Goal: Task Accomplishment & Management: Manage account settings

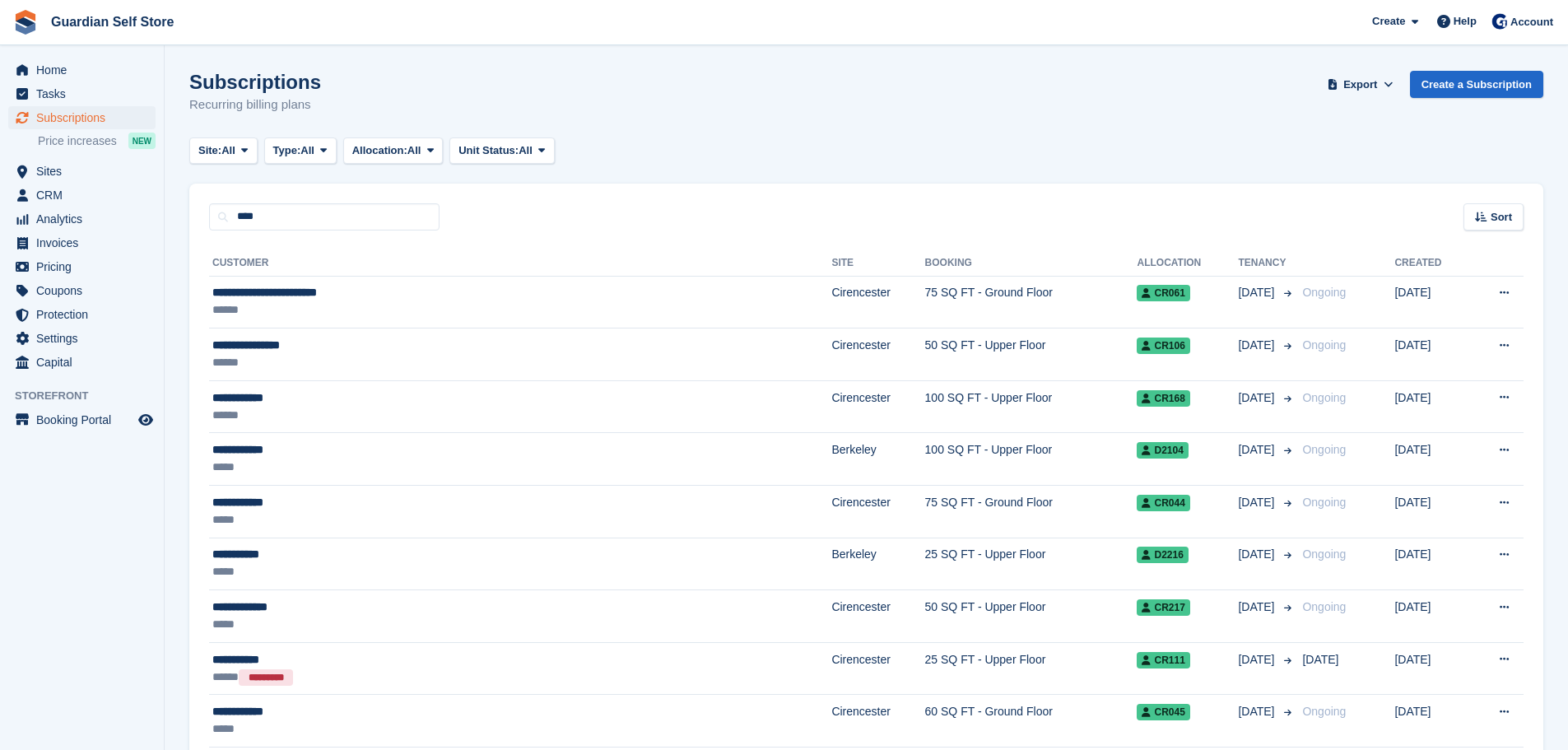
type input "****"
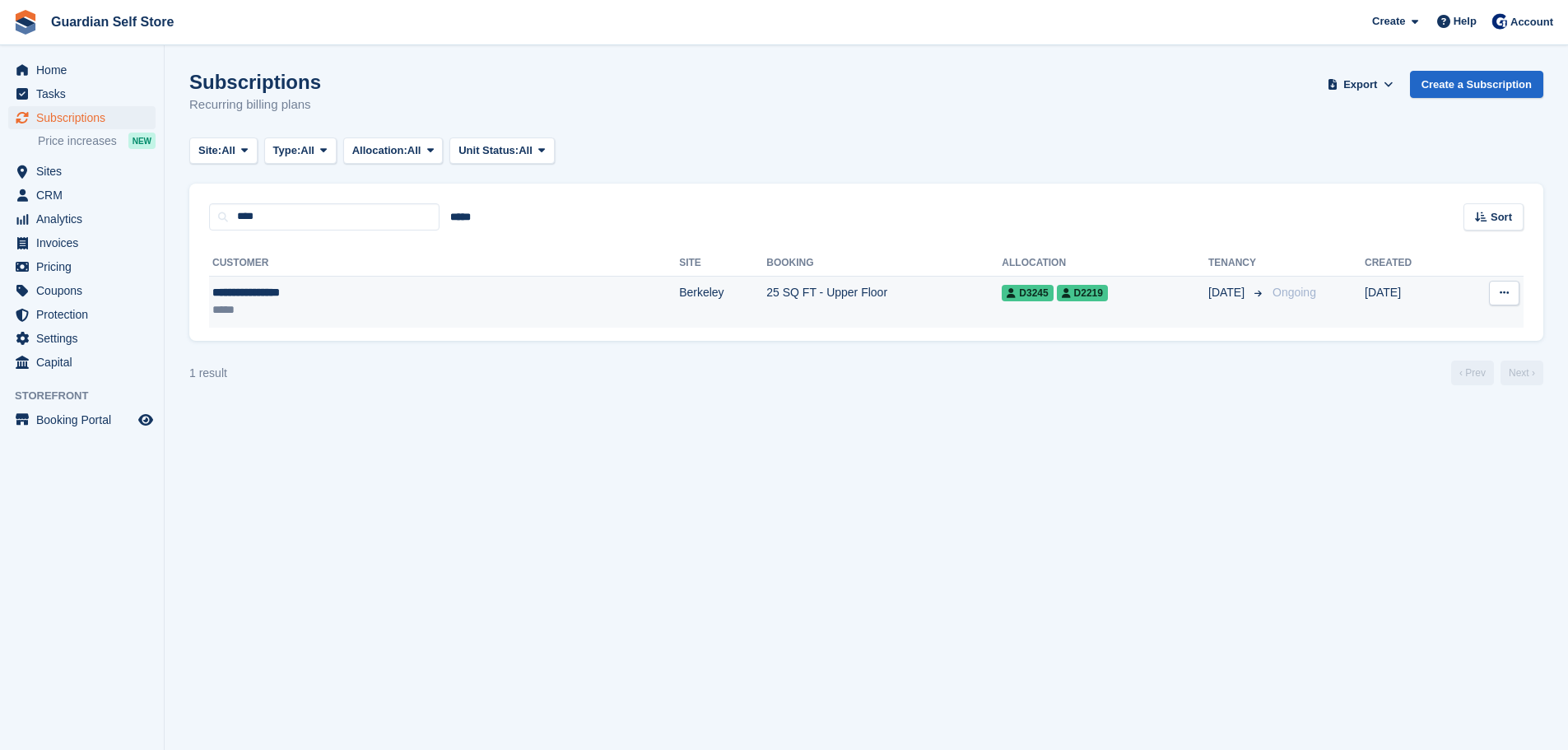
click at [298, 305] on div "*****" at bounding box center [331, 309] width 238 height 17
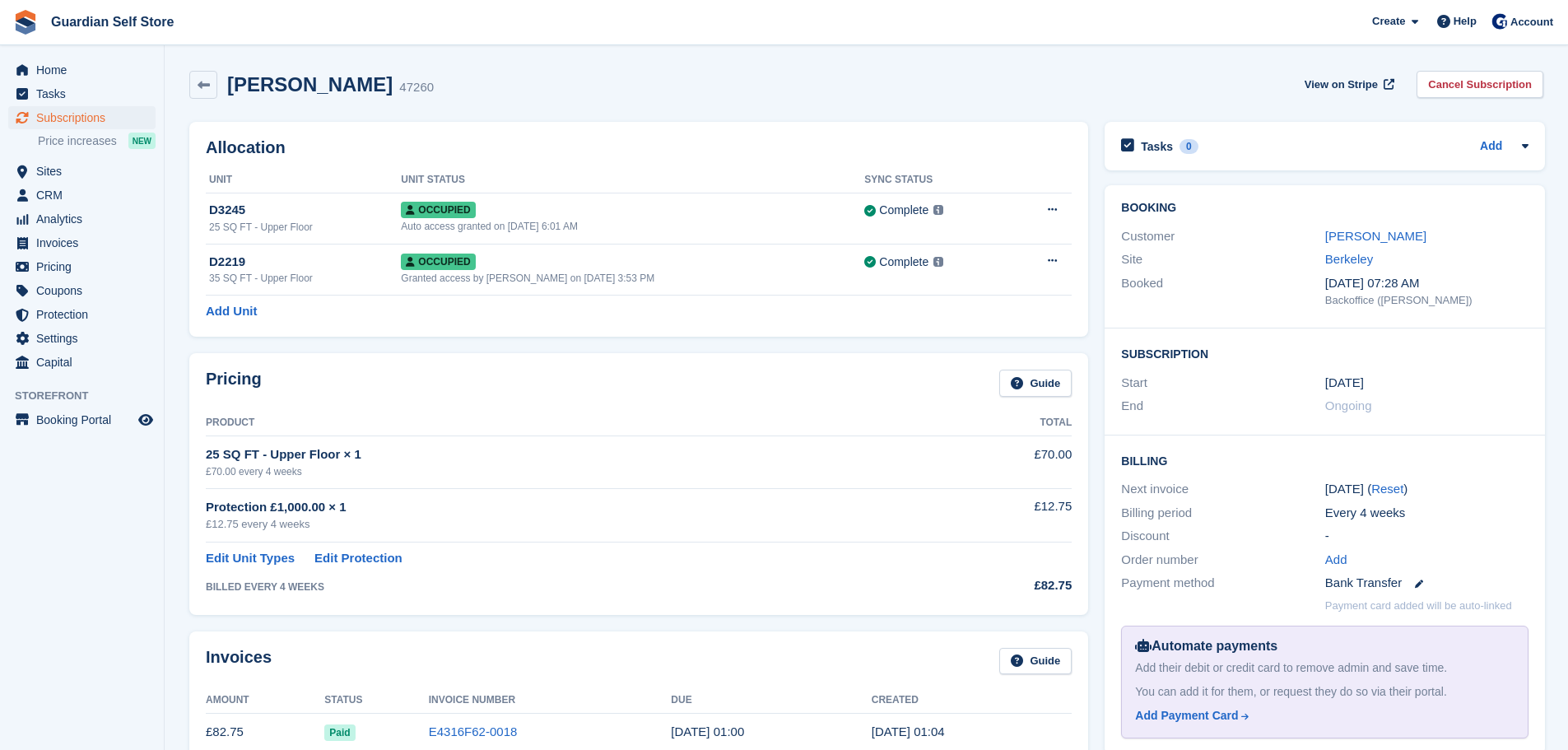
click at [1355, 232] on link "Elizabeth Thomas" at bounding box center [1376, 236] width 102 height 14
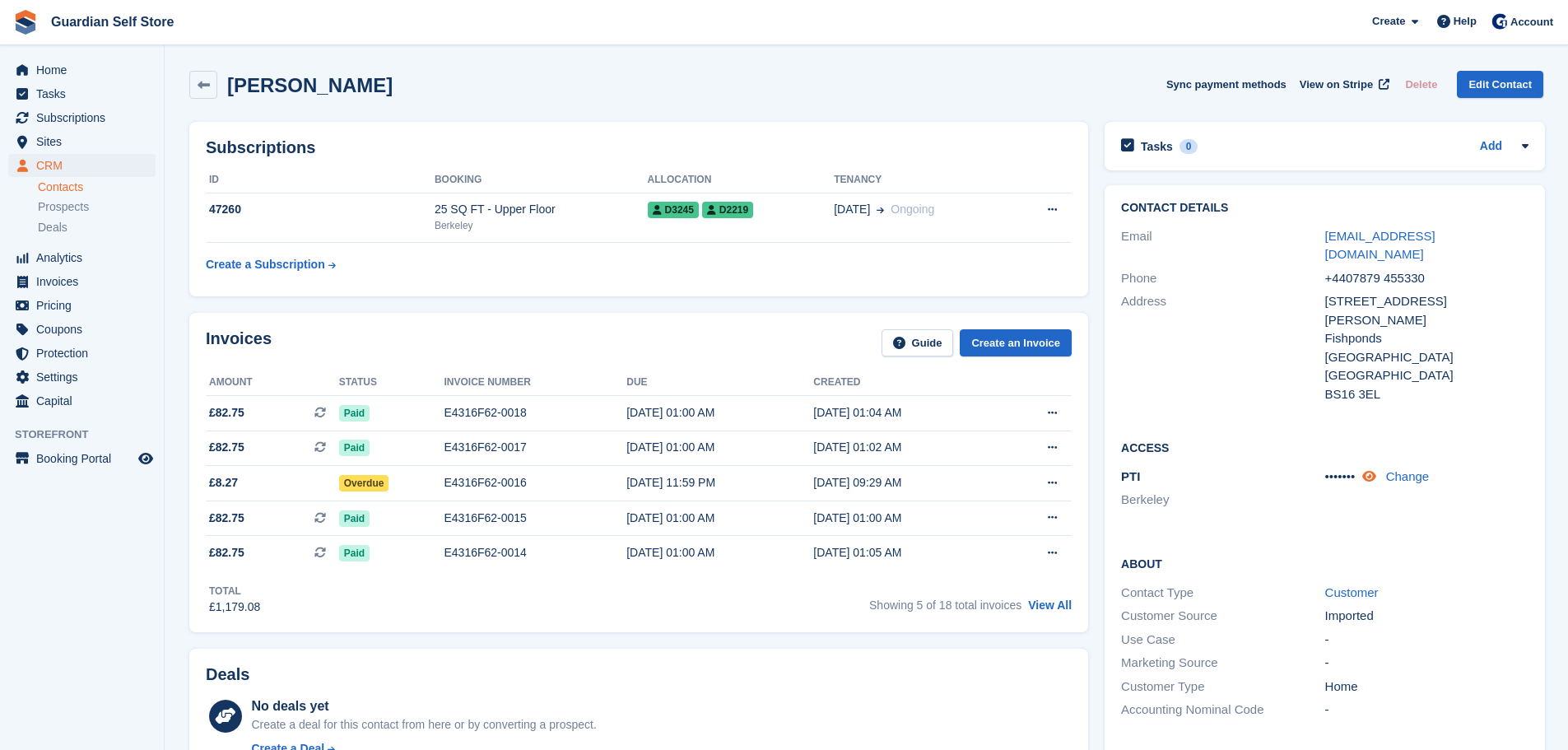
click at [1372, 470] on icon at bounding box center [1369, 477] width 14 height 12
drag, startPoint x: 1324, startPoint y: 442, endPoint x: 1369, endPoint y: 443, distance: 45.0
click at [1369, 468] on div "636618 Change" at bounding box center [1426, 477] width 203 height 19
drag, startPoint x: 1474, startPoint y: 235, endPoint x: 1325, endPoint y: 239, distance: 149.1
click at [1325, 239] on div "onelizziethomas@gmail.com" at bounding box center [1426, 246] width 203 height 37
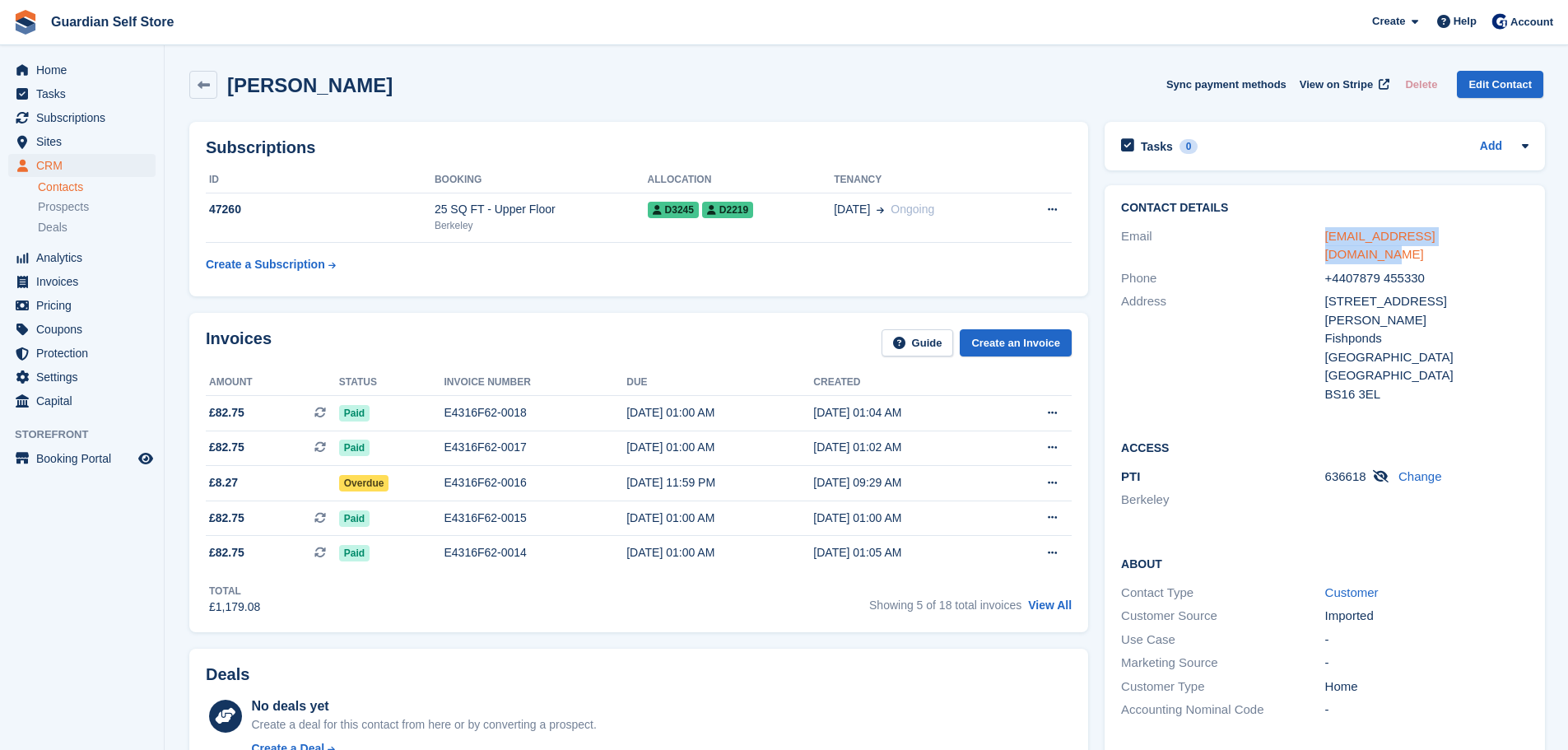
copy link "onelizziethomas@gmail.com"
drag, startPoint x: 1322, startPoint y: 437, endPoint x: 1351, endPoint y: 438, distance: 29.0
click at [1351, 465] on div "PTI Berkeley 636618 Change" at bounding box center [1324, 490] width 407 height 50
click at [1318, 468] on div "PTI Berkeley" at bounding box center [1222, 490] width 203 height 45
drag, startPoint x: 1324, startPoint y: 442, endPoint x: 1364, endPoint y: 445, distance: 40.1
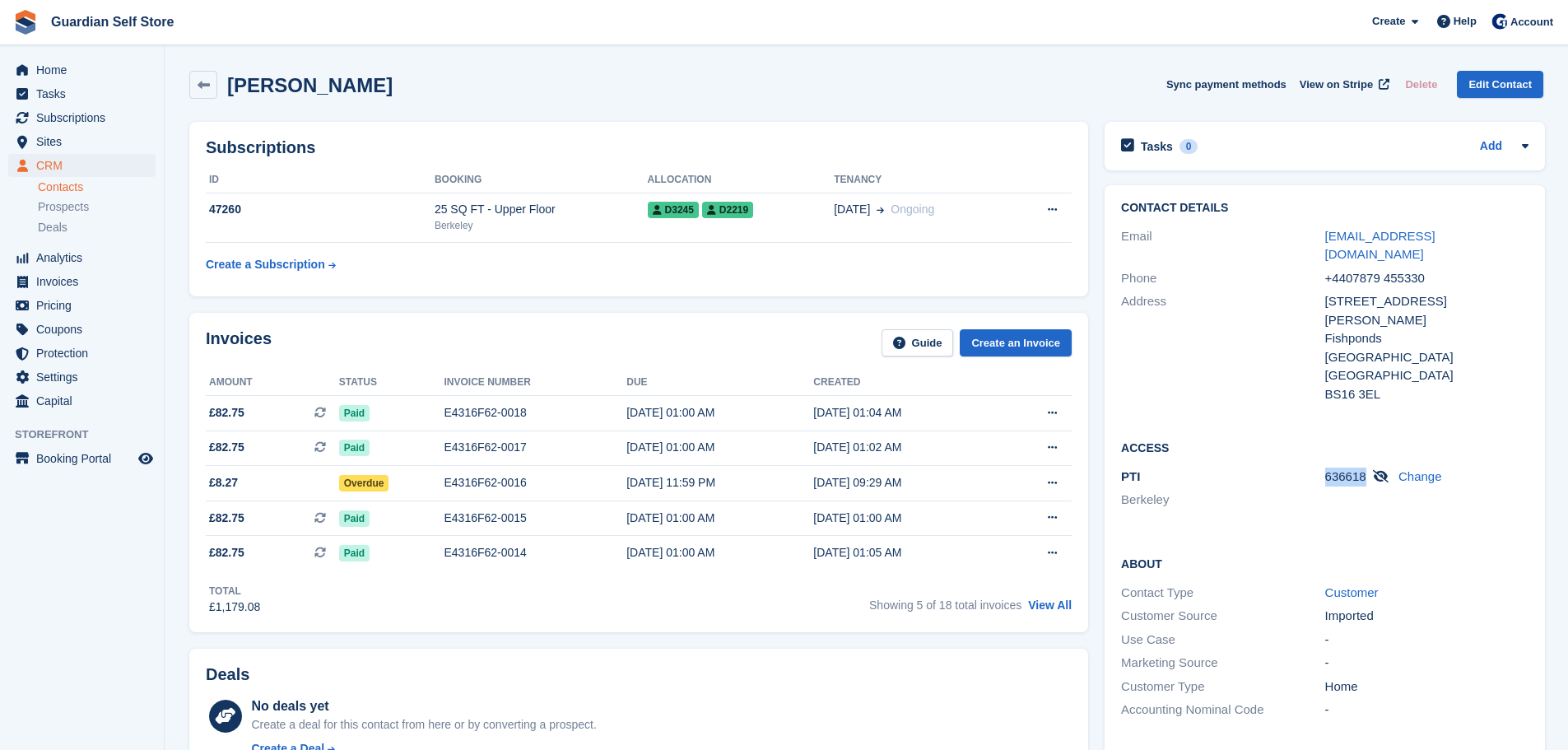
click at [1364, 468] on div "636618 Change" at bounding box center [1426, 477] width 203 height 19
copy span "636618"
click at [84, 74] on span "Home" at bounding box center [86, 70] width 99 height 23
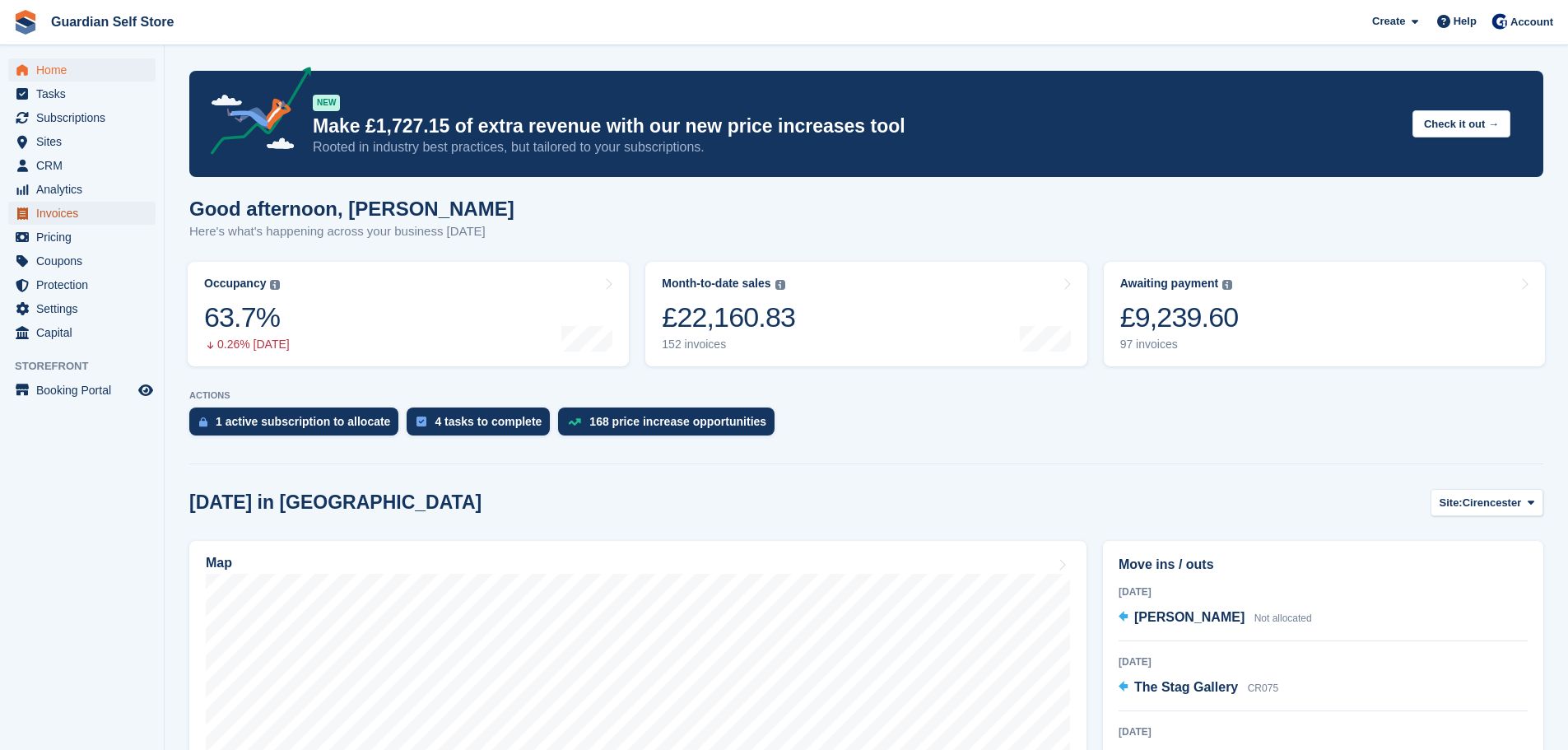
click at [110, 222] on span "Invoices" at bounding box center [86, 213] width 99 height 23
click at [66, 121] on span "Subscriptions" at bounding box center [86, 118] width 99 height 23
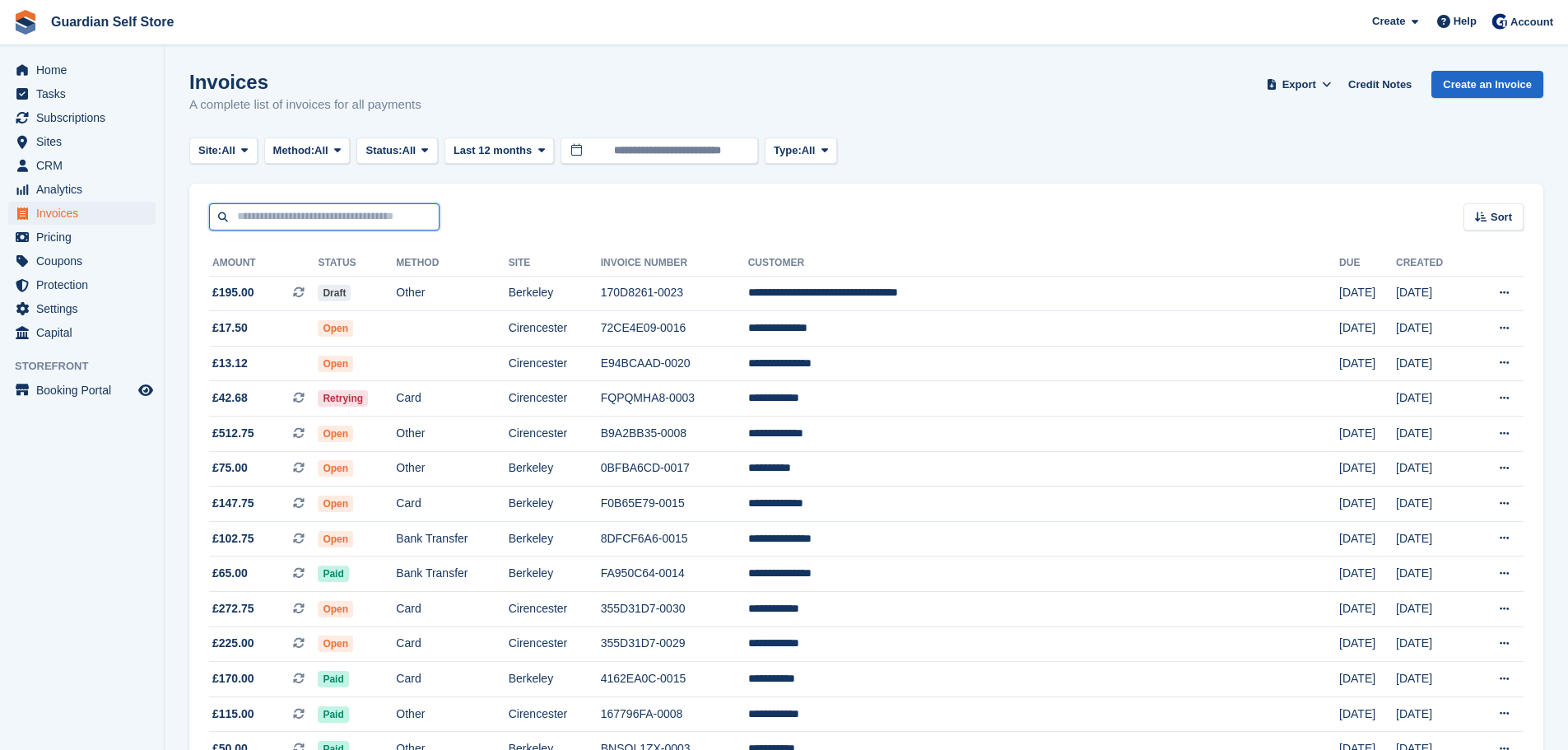
drag, startPoint x: 0, startPoint y: 0, endPoint x: 340, endPoint y: 223, distance: 406.6
click at [340, 223] on input "text" at bounding box center [324, 216] width 231 height 27
type input "****"
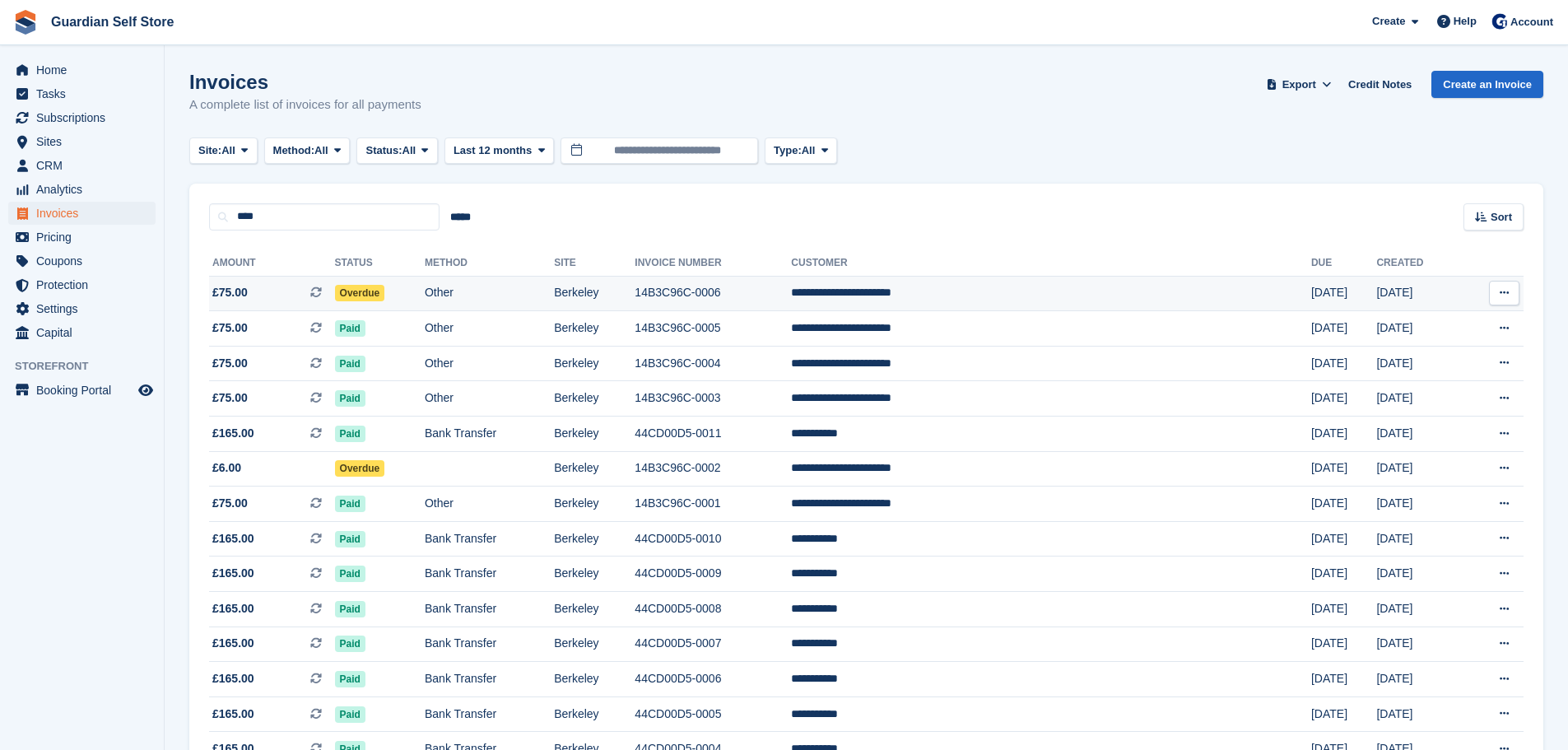
click at [291, 290] on span "£75.00 This is a recurring subscription invoice." at bounding box center [272, 292] width 126 height 17
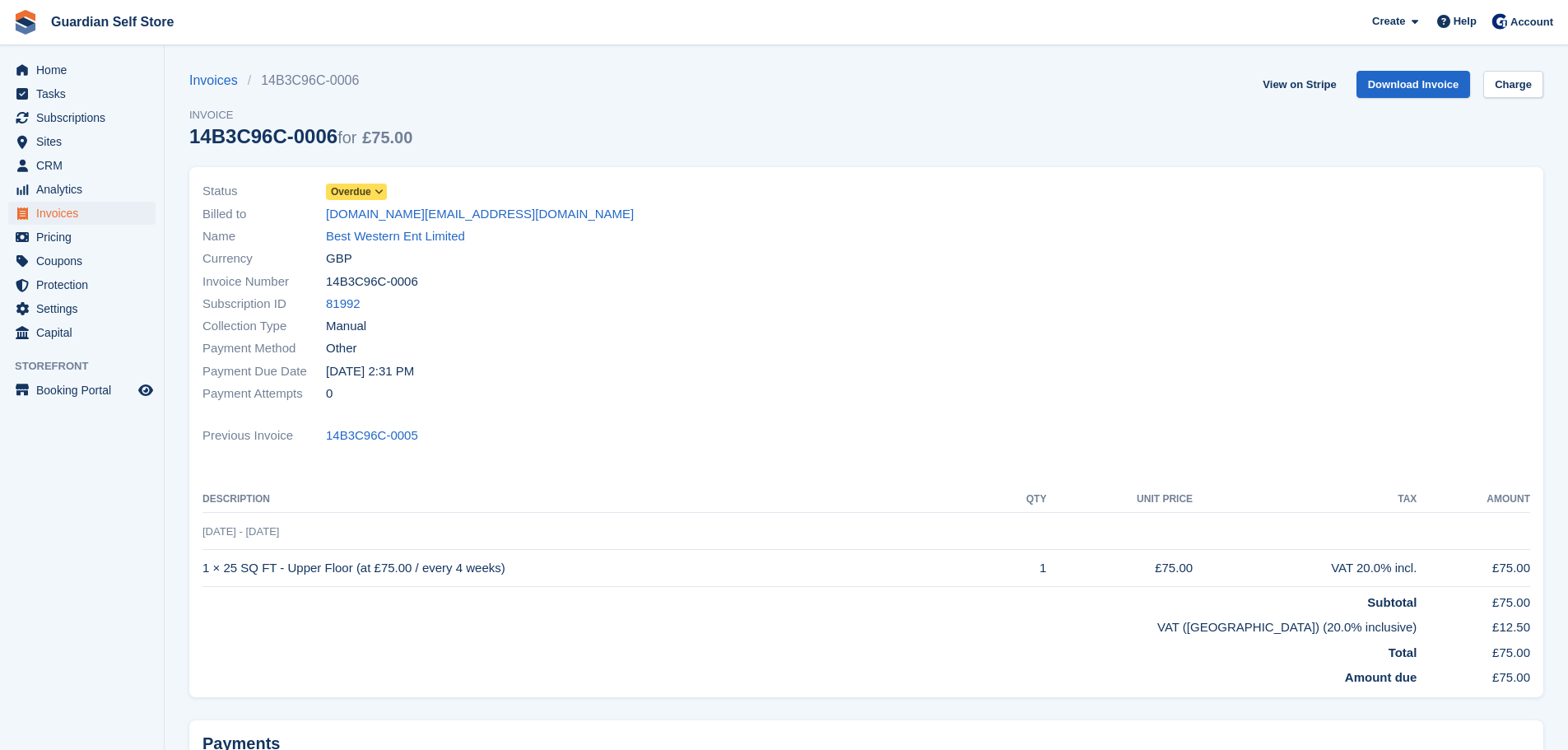
click at [364, 192] on span "Overdue" at bounding box center [350, 192] width 40 height 15
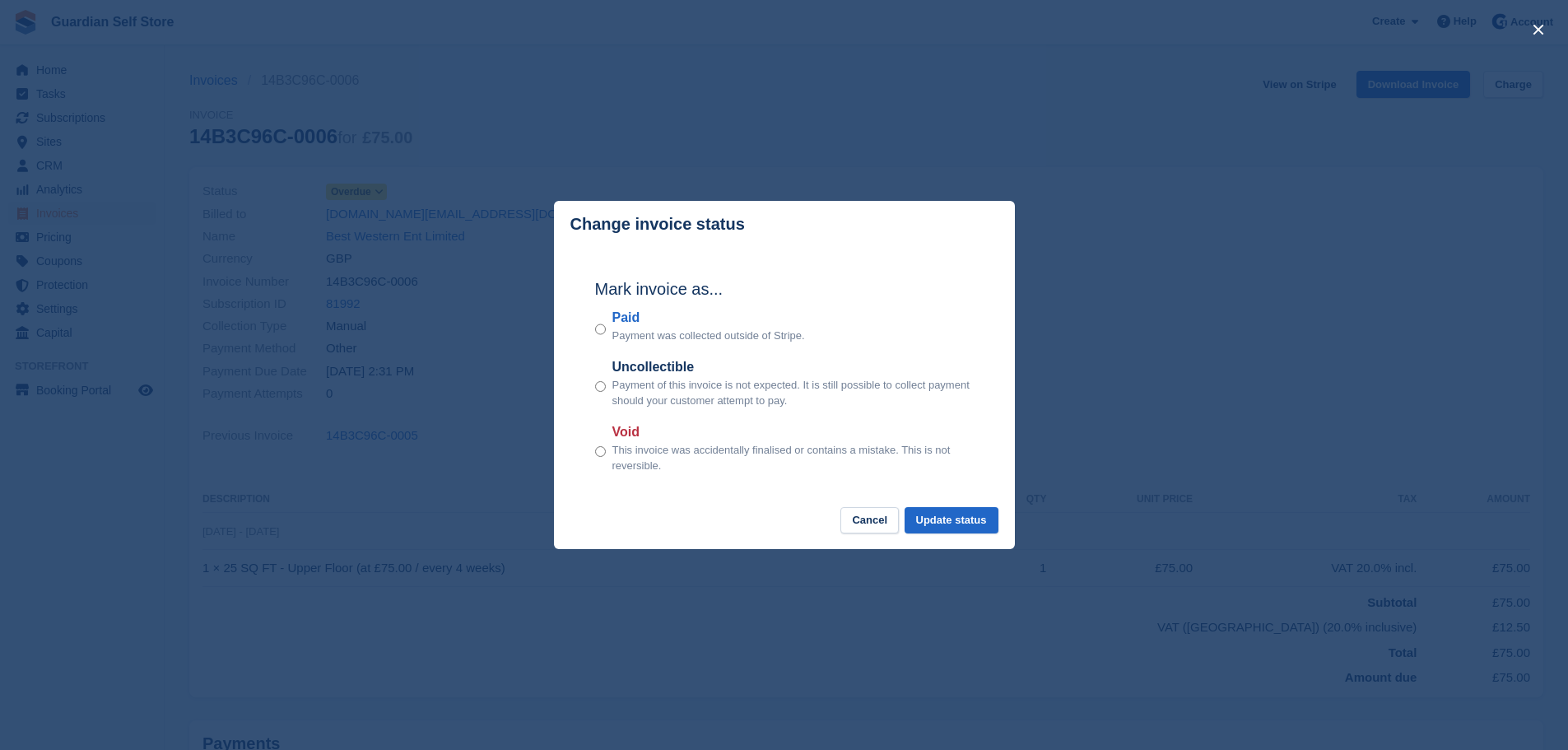
click at [642, 319] on label "Paid" at bounding box center [708, 318] width 192 height 20
click at [957, 525] on button "Update status" at bounding box center [951, 520] width 94 height 27
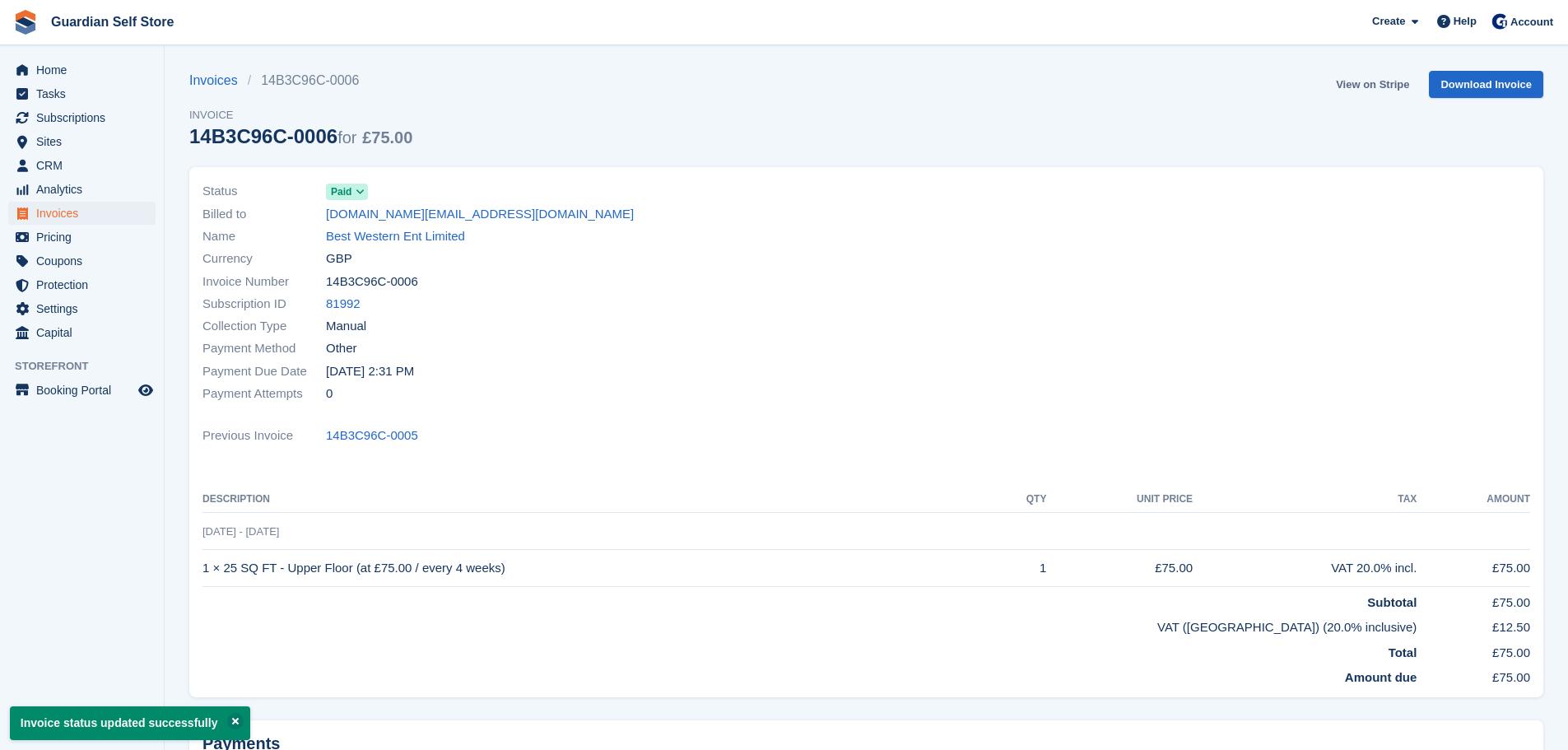
click at [1363, 86] on link "View on Stripe" at bounding box center [1372, 84] width 86 height 27
click at [63, 73] on span "Home" at bounding box center [86, 70] width 99 height 23
